Goal: Find specific page/section: Find specific page/section

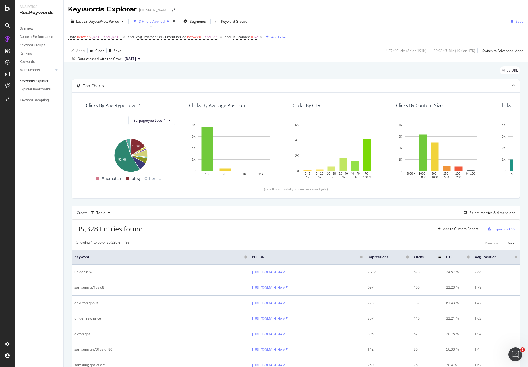
scroll to position [115, 0]
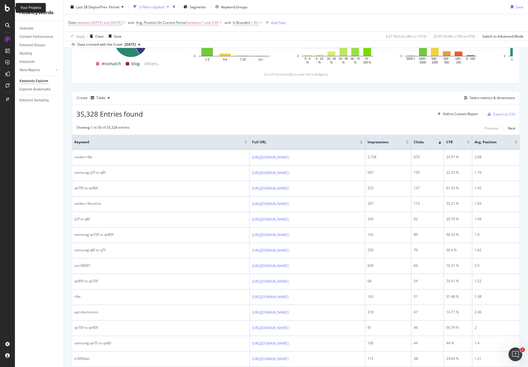
click at [9, 10] on icon at bounding box center [7, 8] width 5 height 7
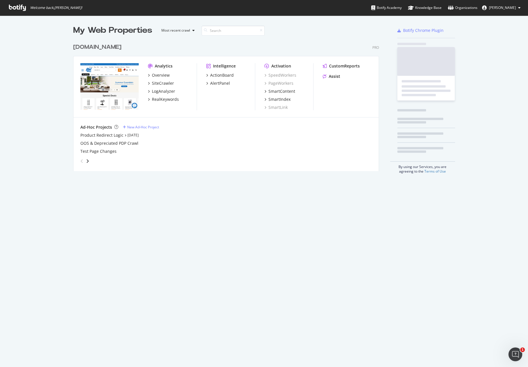
scroll to position [363, 519]
